Goal: Navigation & Orientation: Find specific page/section

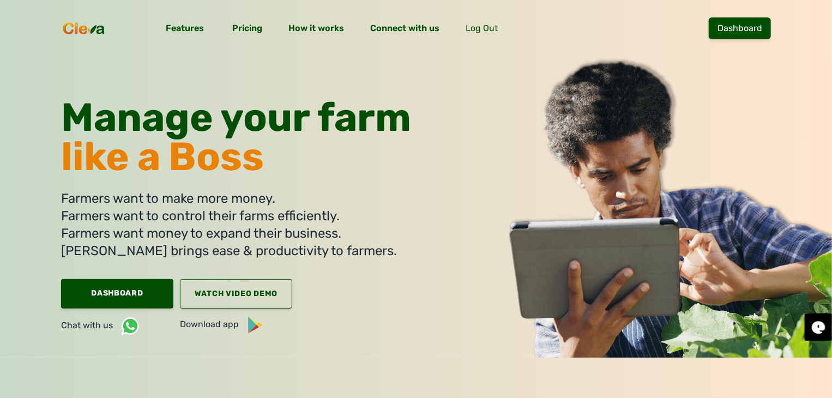
click at [384, 186] on h1 "Manage your farm like a Boss" at bounding box center [236, 144] width 350 height 92
click at [755, 30] on link "Dashboard" at bounding box center [740, 28] width 62 height 22
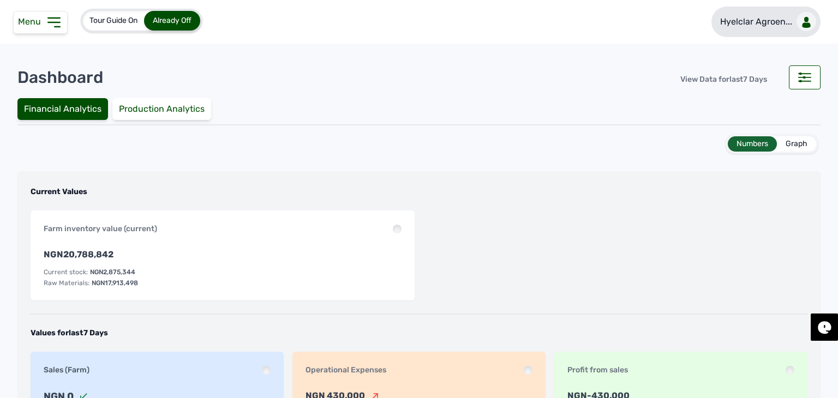
drag, startPoint x: 735, startPoint y: 5, endPoint x: 737, endPoint y: 23, distance: 18.7
click at [735, 5] on div "Hyelclar Agroen..." at bounding box center [765, 18] width 109 height 37
click at [742, 25] on p "Hyelclar Agroen..." at bounding box center [756, 21] width 72 height 13
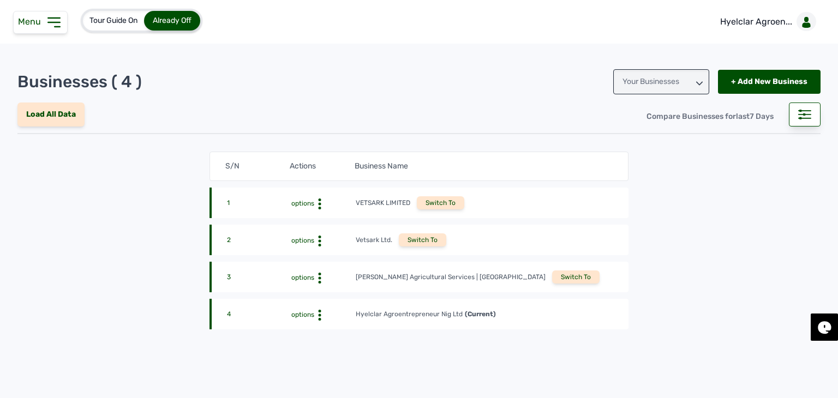
click at [552, 282] on div "Switch To" at bounding box center [575, 276] width 47 height 13
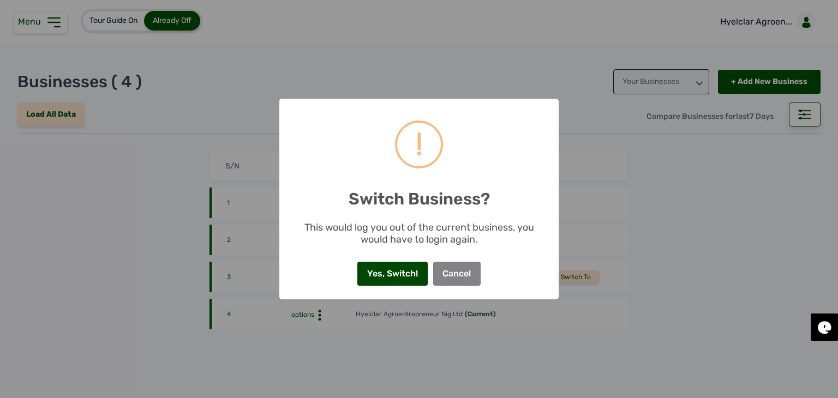
click at [389, 270] on button "Yes, Switch!" at bounding box center [392, 274] width 70 height 24
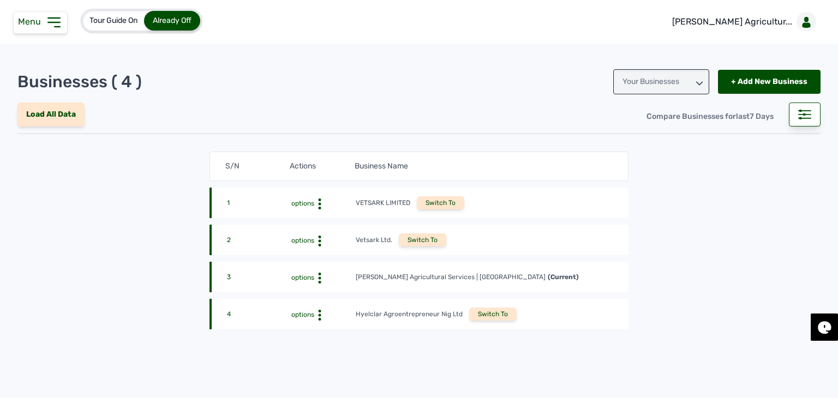
click at [33, 14] on div "Menu" at bounding box center [40, 22] width 55 height 23
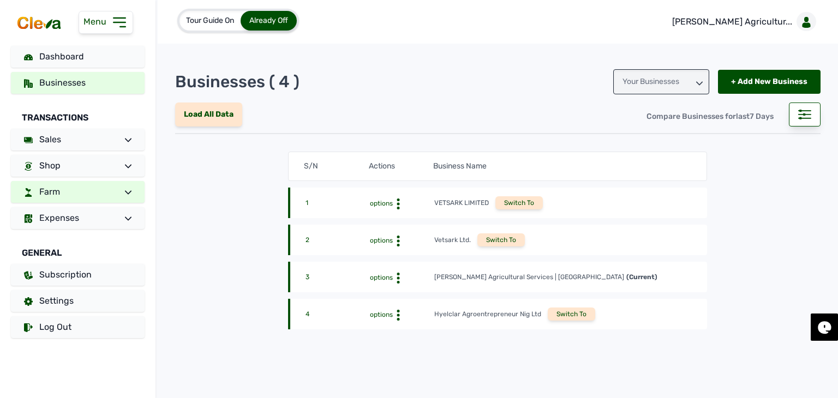
click at [117, 188] on span at bounding box center [123, 191] width 15 height 13
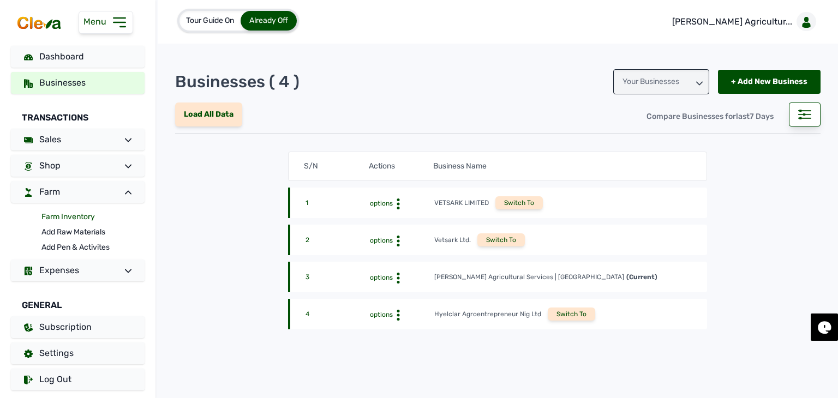
click at [88, 215] on link "Farm Inventory" at bounding box center [92, 216] width 103 height 15
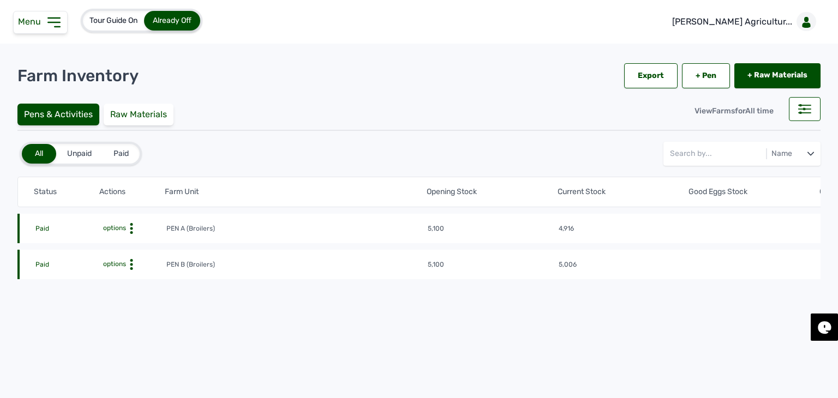
click at [110, 225] on span "options" at bounding box center [113, 228] width 25 height 8
click at [142, 249] on div "Farm Activities" at bounding box center [125, 245] width 77 height 13
click at [121, 245] on div "Farm Activities" at bounding box center [125, 245] width 77 height 13
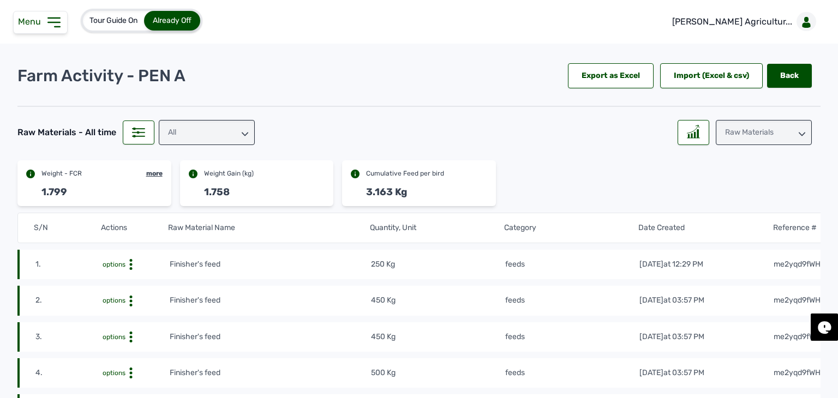
click at [753, 137] on div "Raw Materials" at bounding box center [763, 132] width 96 height 25
click at [739, 197] on div "Losses" at bounding box center [763, 201] width 96 height 20
